Goal: Information Seeking & Learning: Learn about a topic

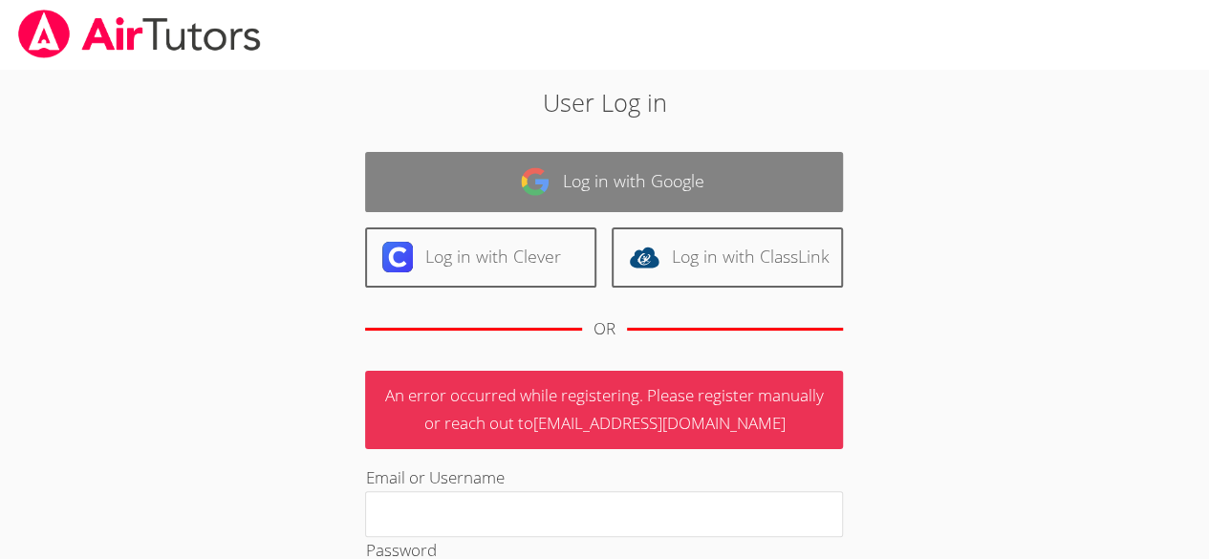
click at [592, 195] on link "Log in with Google" at bounding box center [604, 182] width 478 height 60
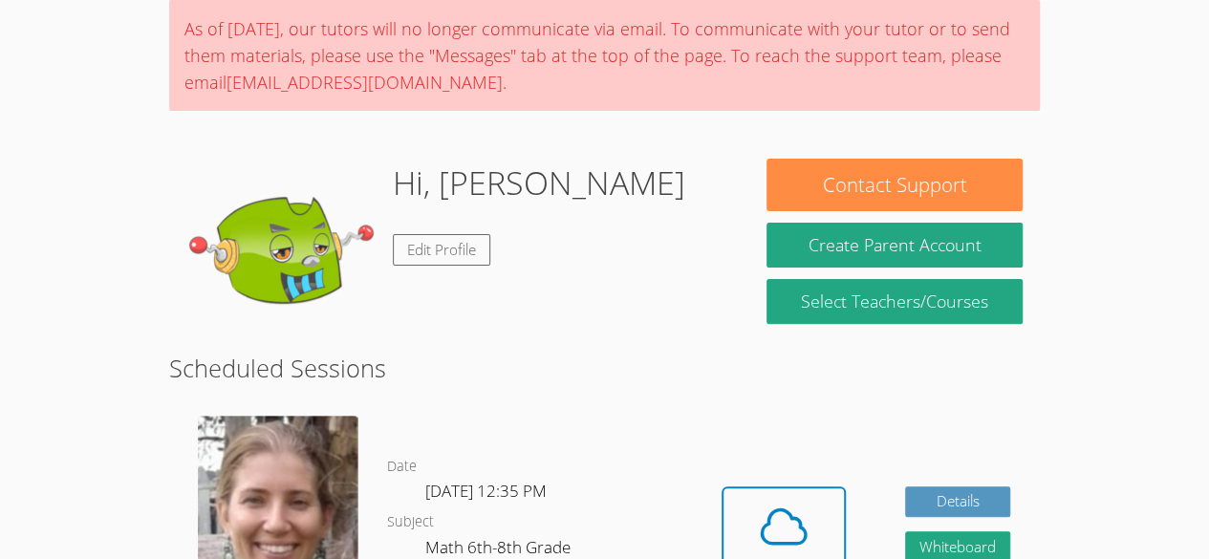
scroll to position [150, 0]
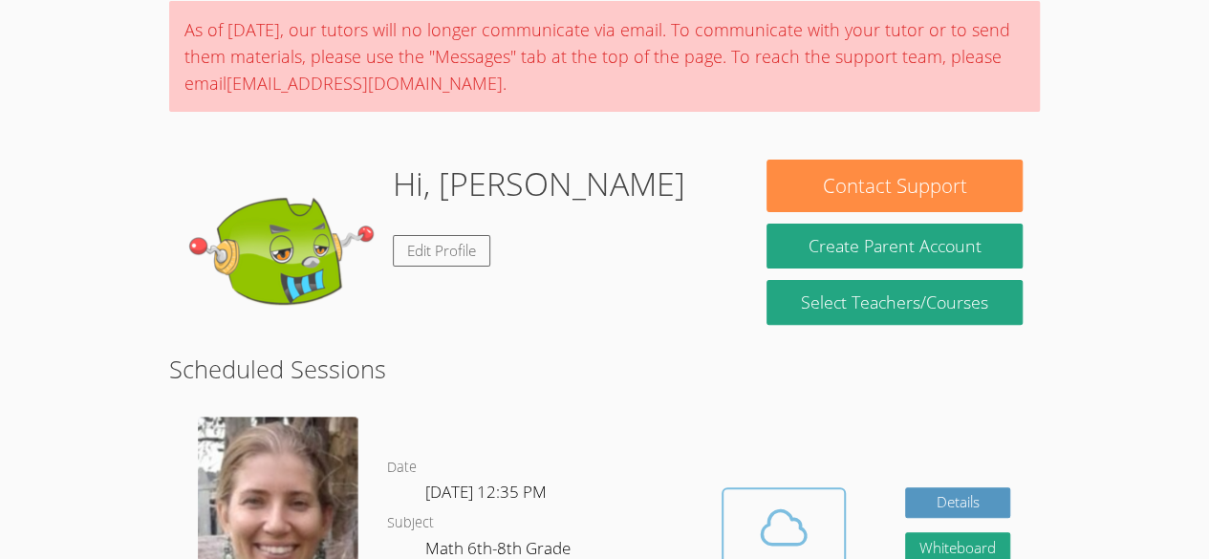
click at [776, 495] on button "Cloud Room" at bounding box center [783, 540] width 124 height 107
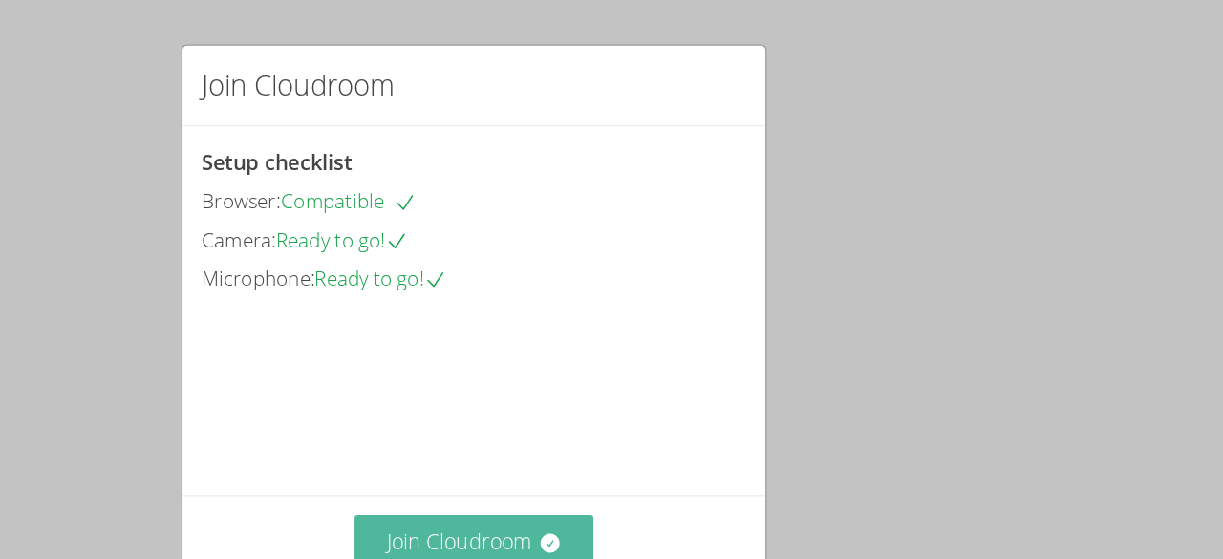
click at [558, 439] on button "Join Cloudroom" at bounding box center [612, 443] width 196 height 47
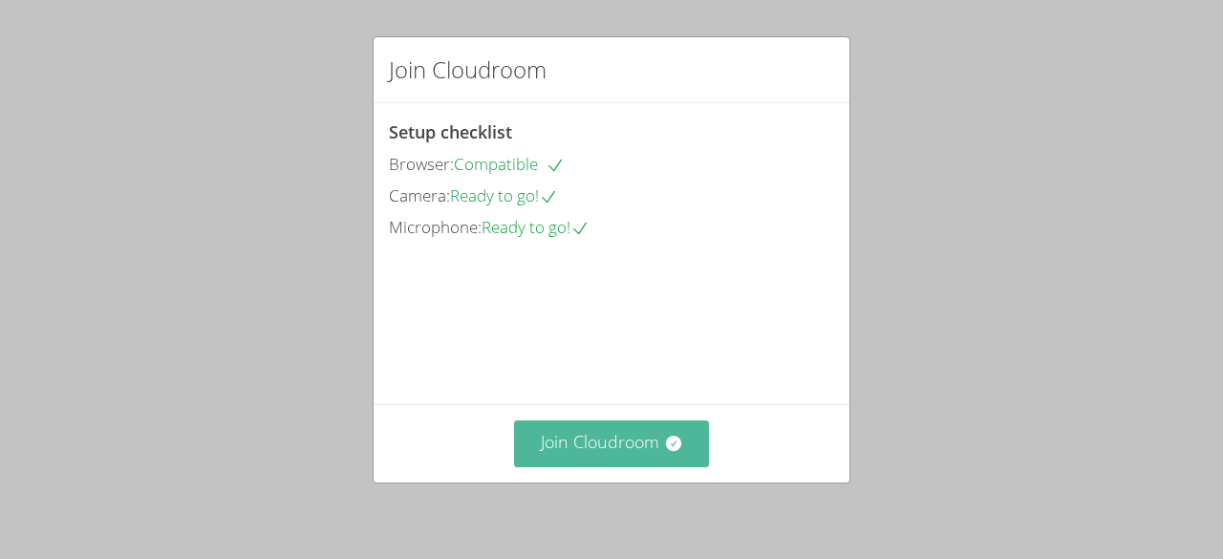
click at [644, 452] on button "Join Cloudroom" at bounding box center [612, 443] width 196 height 47
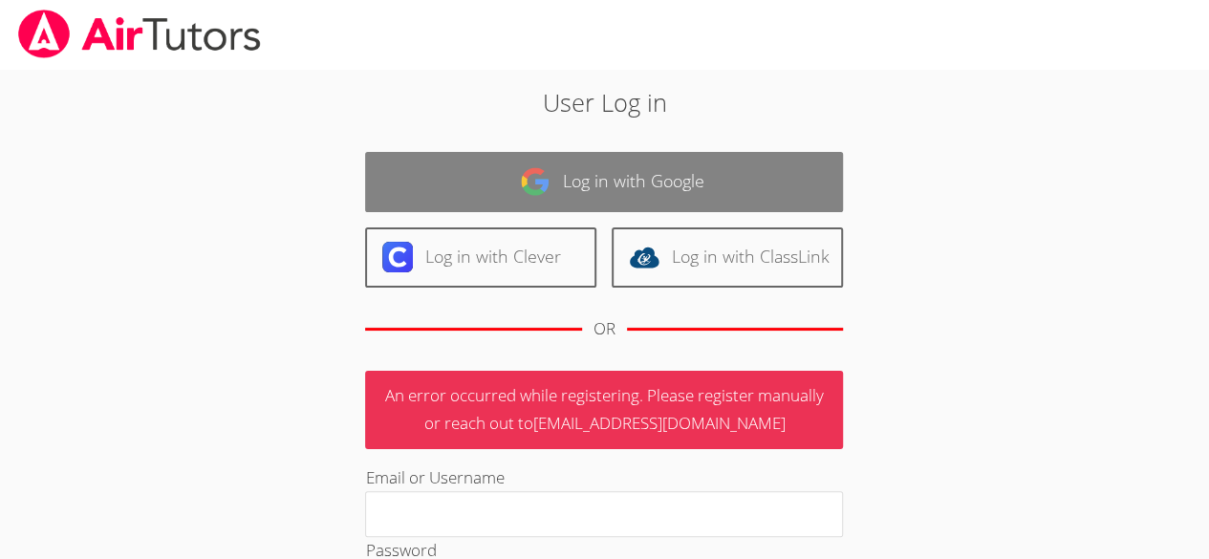
click at [671, 173] on div "User Log in Log in with Google Log in with Clever Log in with ClassLink OR An e…" at bounding box center [604, 447] width 907 height 756
click at [671, 173] on link "Log in with Google" at bounding box center [604, 182] width 478 height 60
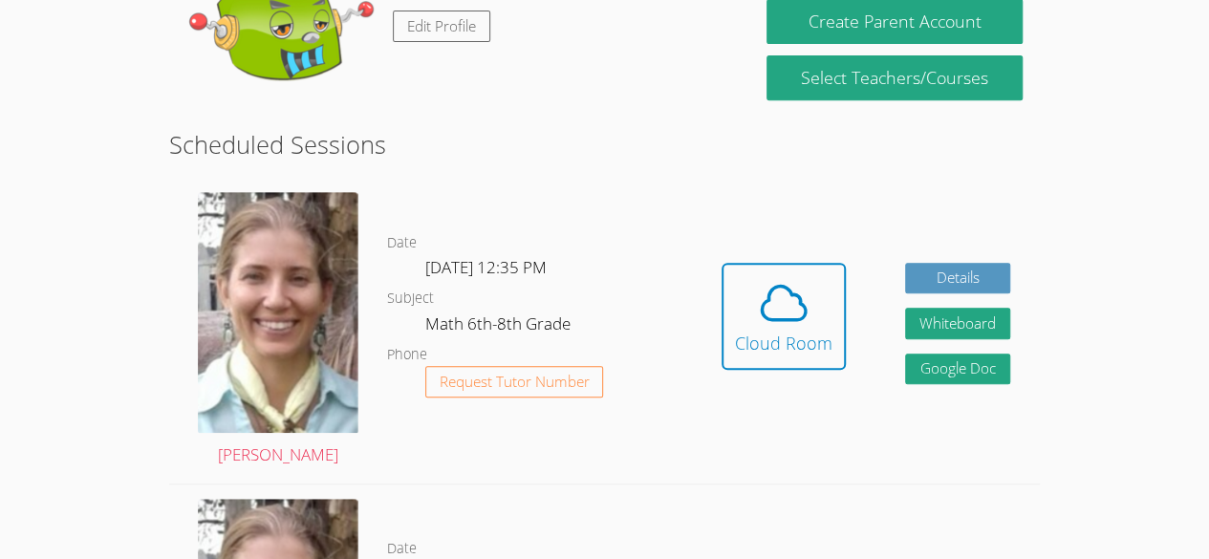
scroll to position [380, 0]
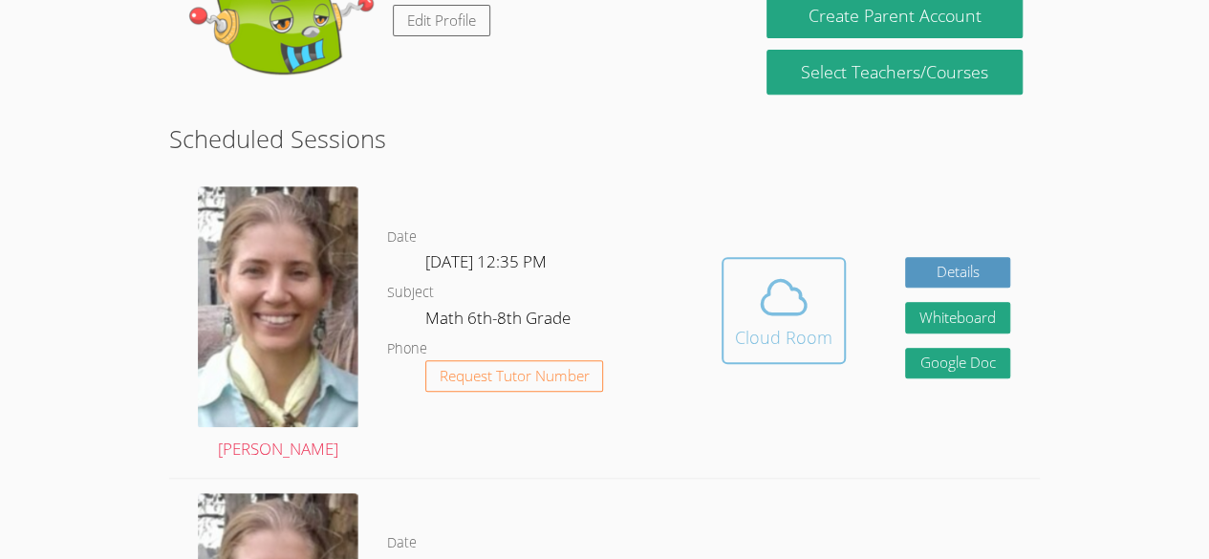
click at [803, 305] on icon at bounding box center [784, 296] width 44 height 33
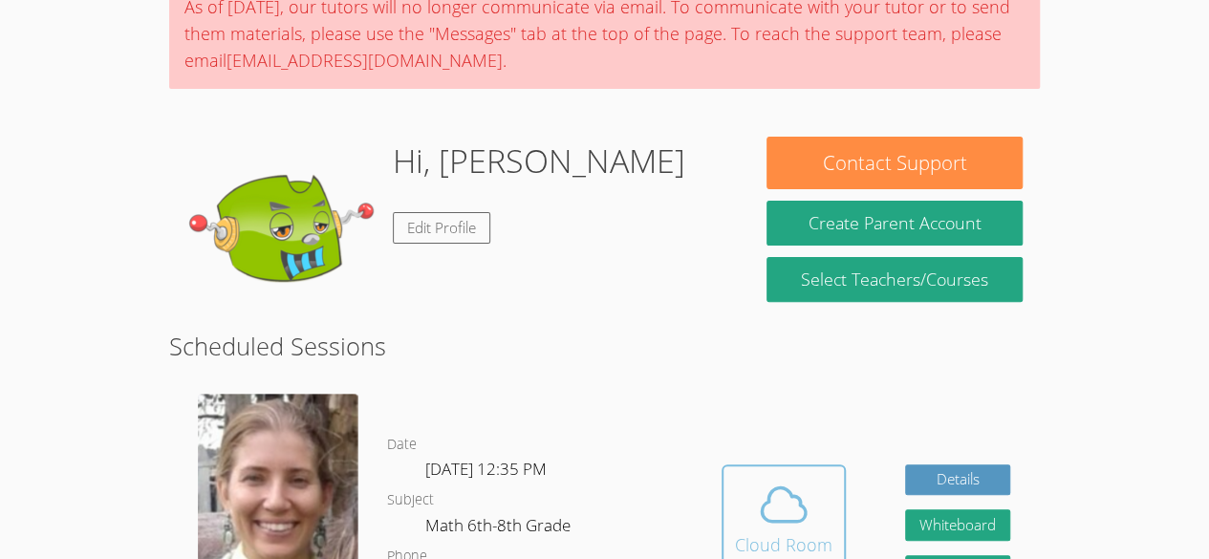
scroll to position [174, 0]
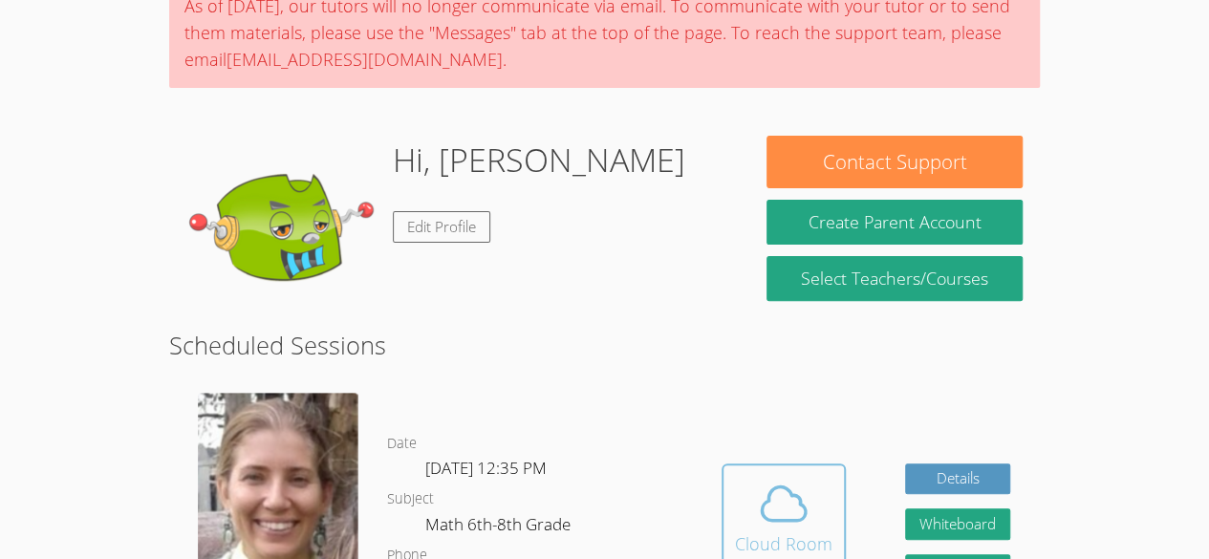
click at [763, 517] on icon at bounding box center [784, 502] width 44 height 33
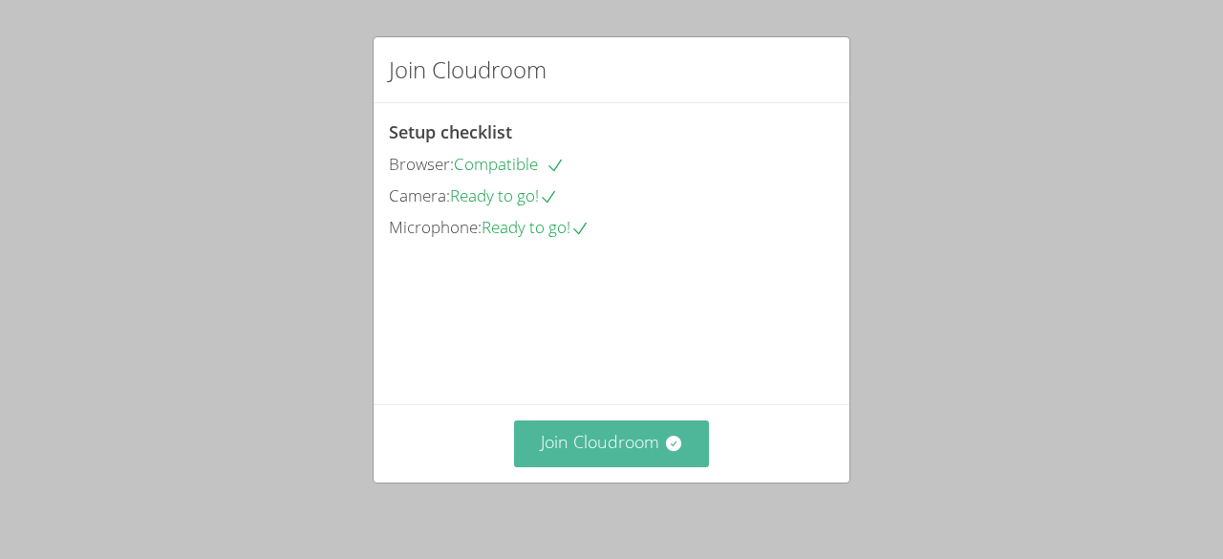
click at [665, 437] on icon at bounding box center [672, 443] width 15 height 15
click at [618, 441] on button "Join Cloudroom" at bounding box center [612, 443] width 196 height 47
click at [606, 441] on button "Join Cloudroom" at bounding box center [612, 443] width 196 height 47
click at [677, 458] on button "Join Cloudroom" at bounding box center [612, 443] width 196 height 47
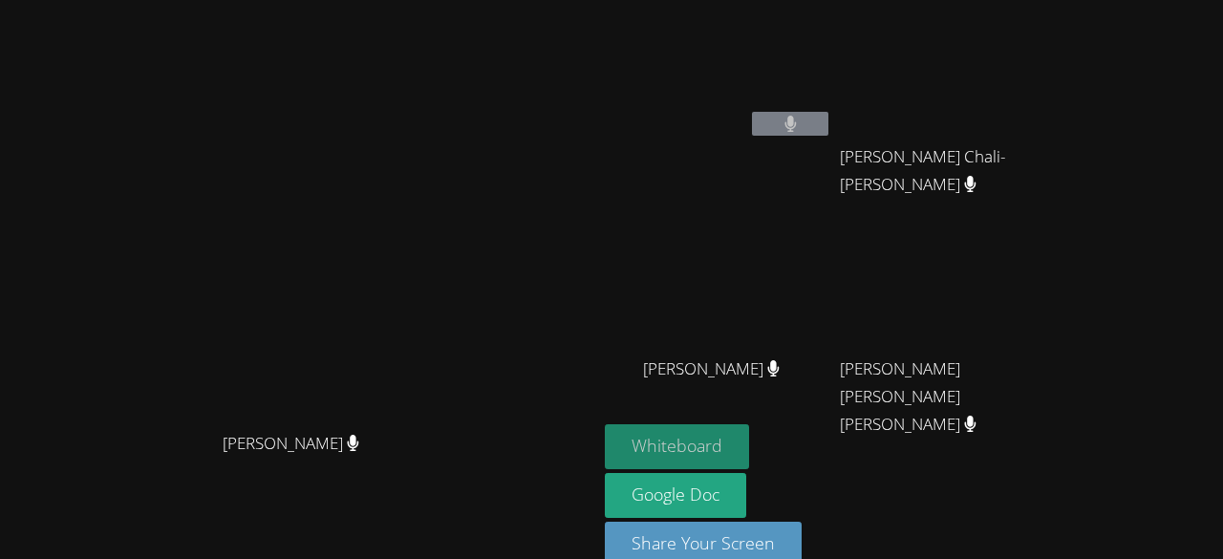
click at [749, 451] on button "Whiteboard" at bounding box center [677, 446] width 144 height 45
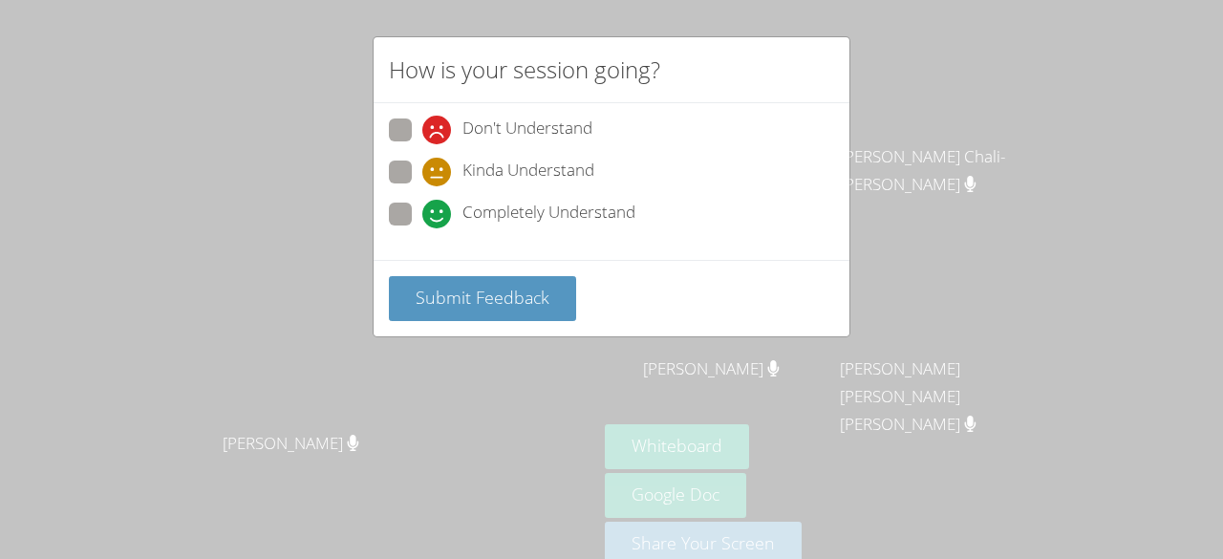
click at [422, 186] on span at bounding box center [422, 186] width 0 height 0
click at [422, 167] on input "Kinda Understand" at bounding box center [430, 169] width 16 height 16
radio input "true"
click at [412, 204] on label "Completely Understand" at bounding box center [512, 216] width 247 height 26
click at [422, 204] on input "Completely Understand" at bounding box center [430, 211] width 16 height 16
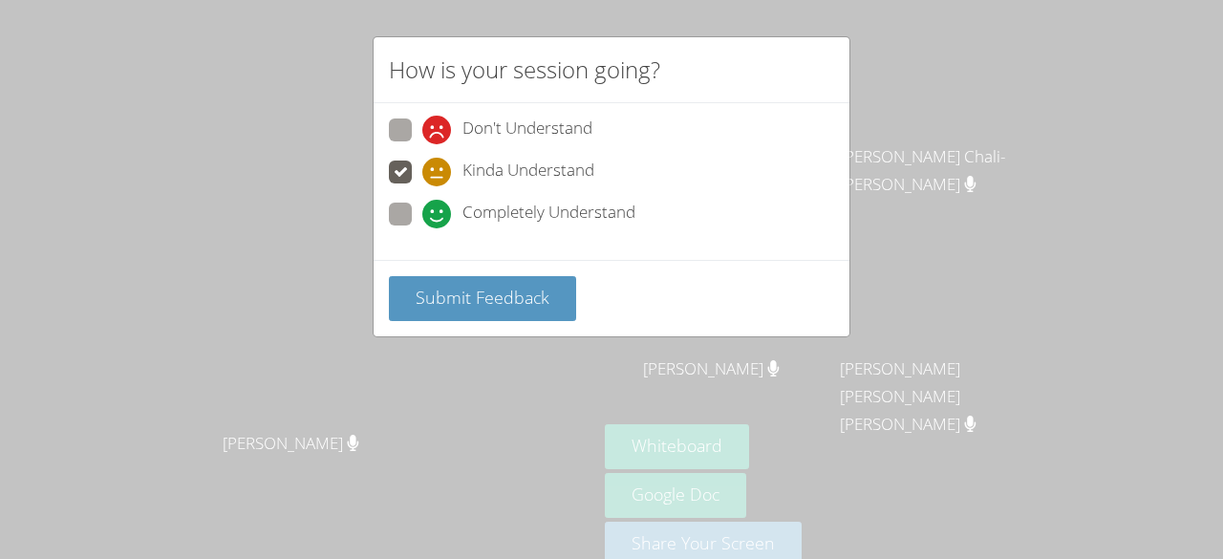
radio input "true"
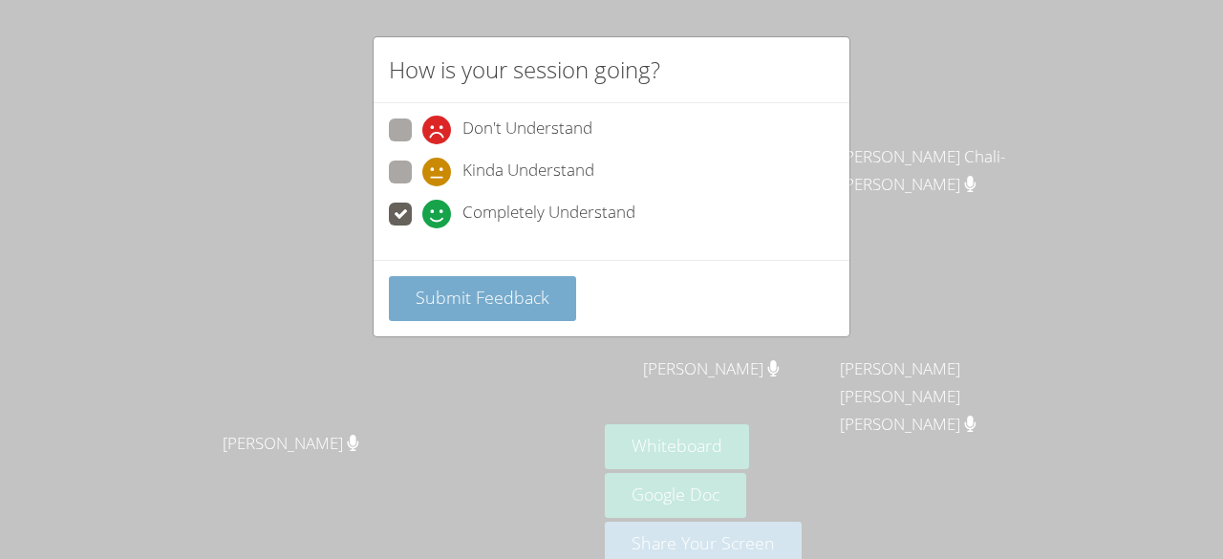
click at [454, 296] on span "Submit Feedback" at bounding box center [483, 297] width 134 height 23
